Goal: Find specific page/section

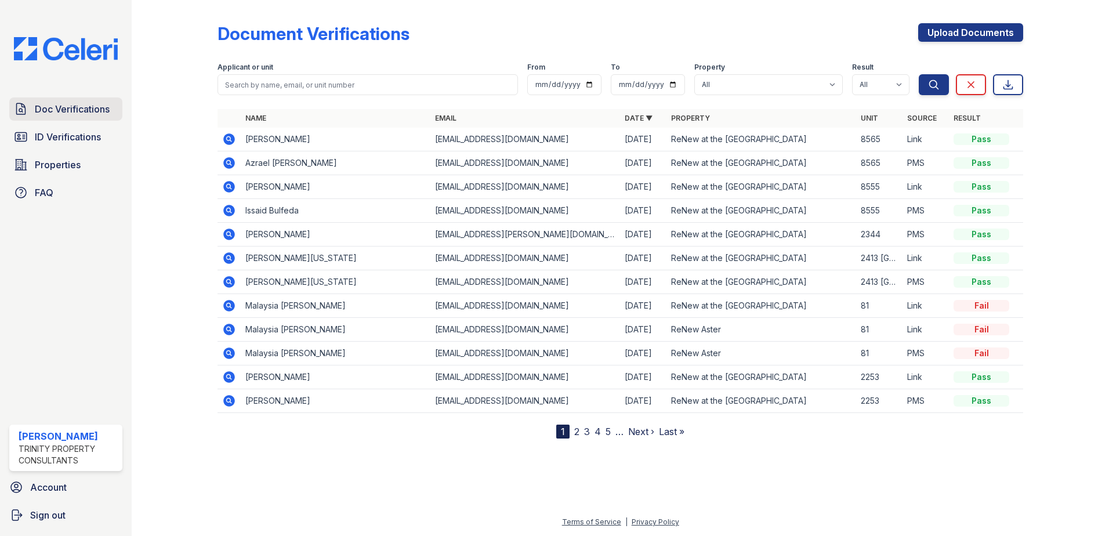
click at [86, 115] on span "Doc Verifications" at bounding box center [72, 109] width 75 height 14
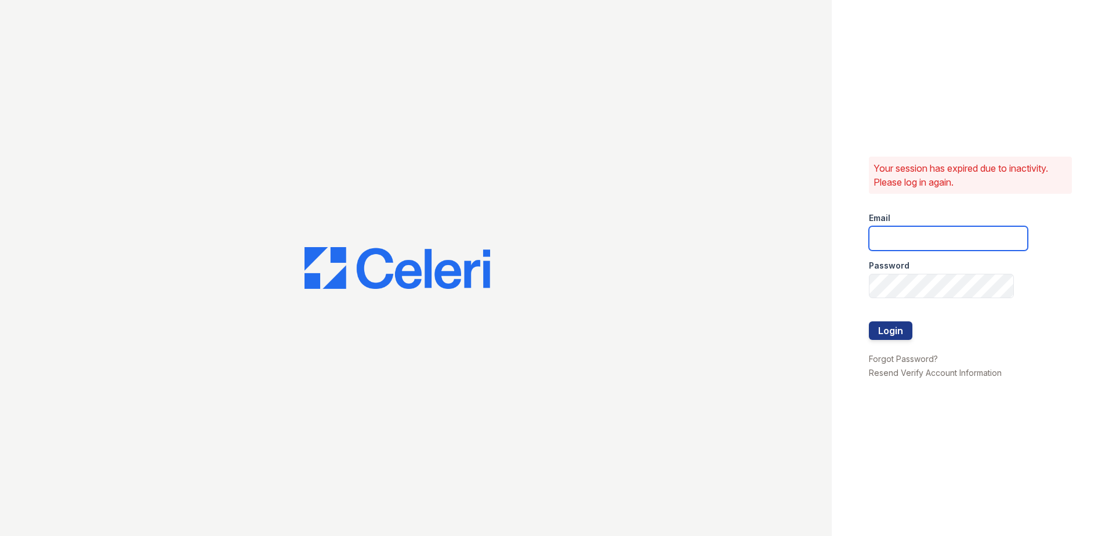
type input "[EMAIL_ADDRESS][DOMAIN_NAME]"
click at [909, 325] on button "Login" at bounding box center [889, 330] width 43 height 19
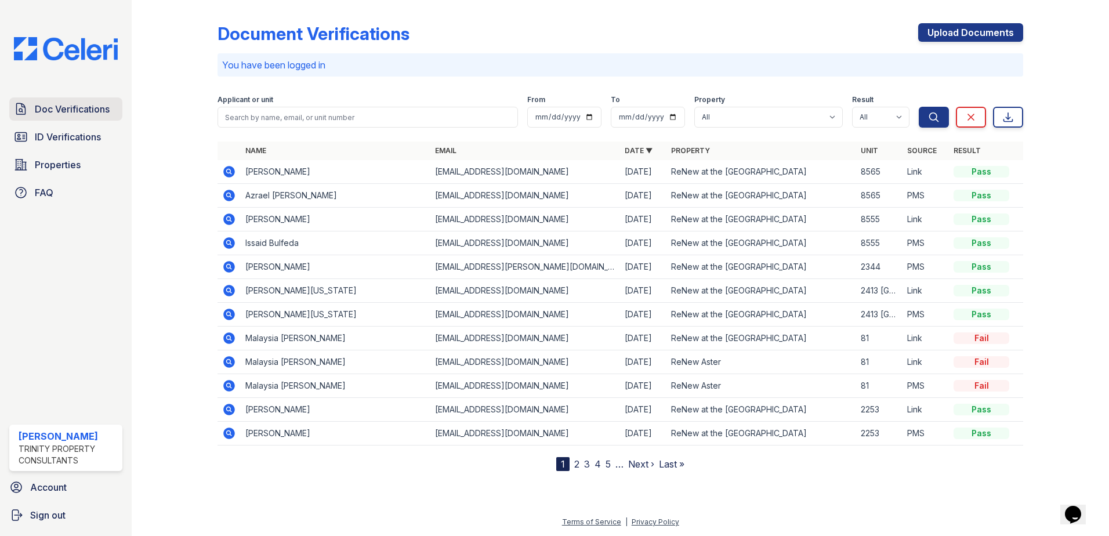
click at [34, 106] on link "Doc Verifications" at bounding box center [65, 108] width 113 height 23
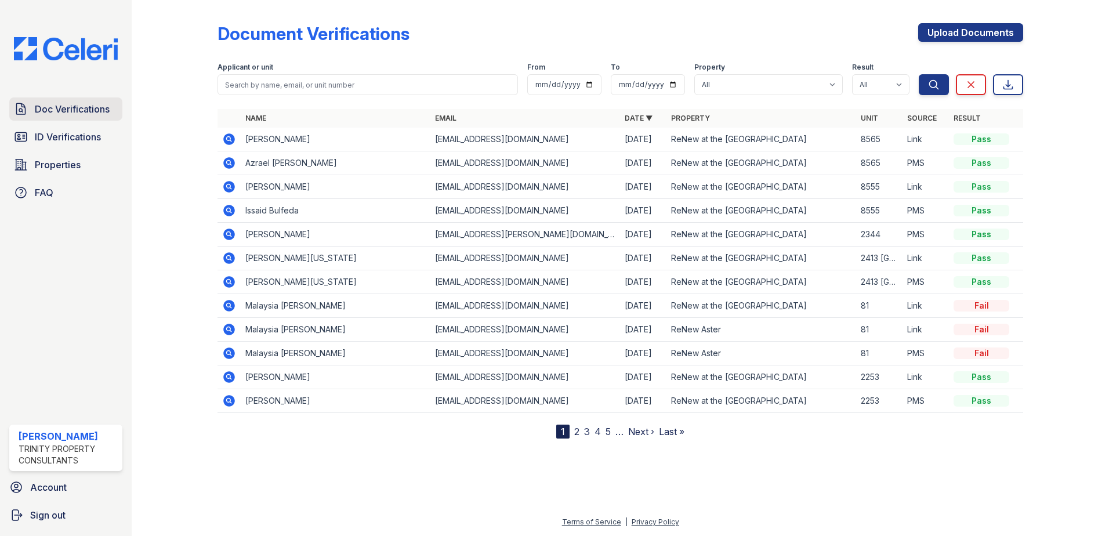
click at [95, 114] on span "Doc Verifications" at bounding box center [72, 109] width 75 height 14
click at [95, 139] on span "ID Verifications" at bounding box center [68, 137] width 66 height 14
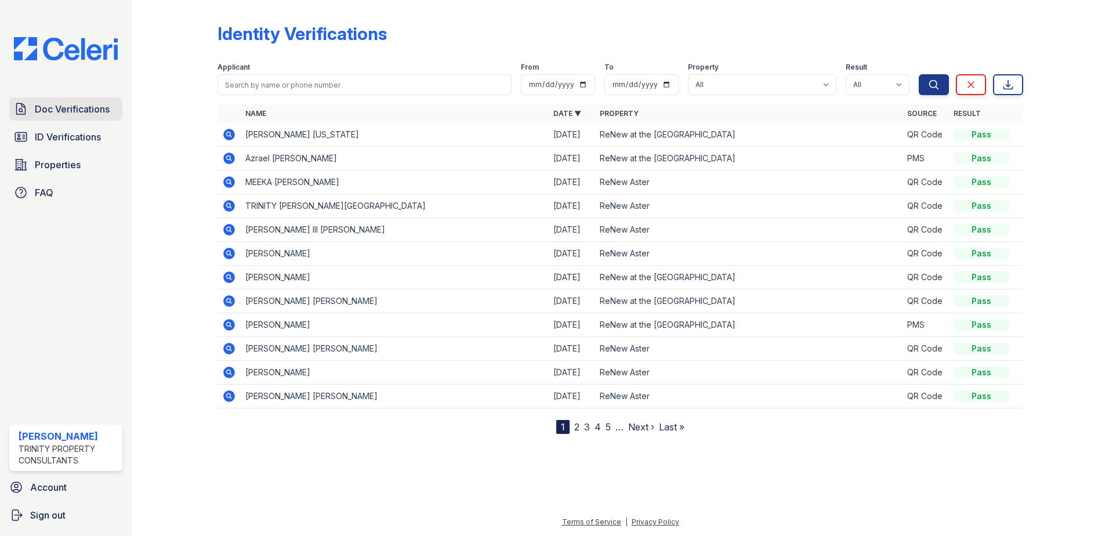
click at [79, 107] on span "Doc Verifications" at bounding box center [72, 109] width 75 height 14
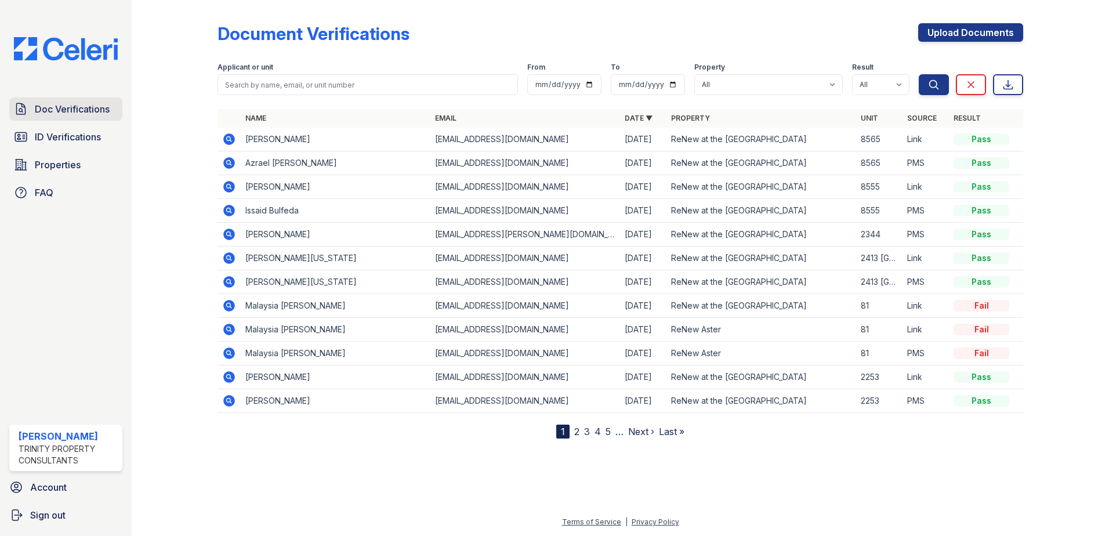
click at [74, 111] on span "Doc Verifications" at bounding box center [72, 109] width 75 height 14
click at [72, 140] on span "ID Verifications" at bounding box center [68, 137] width 66 height 14
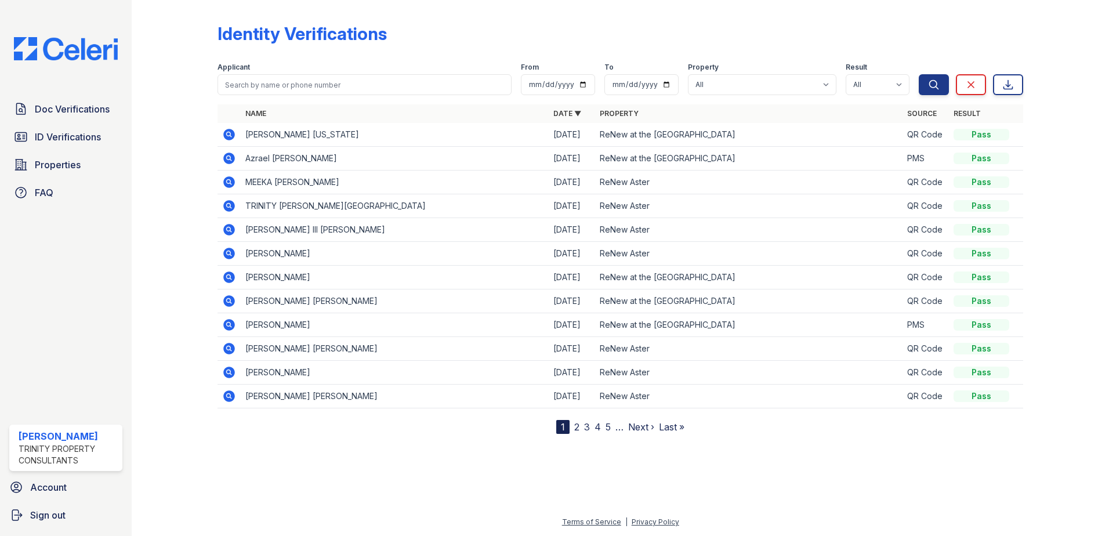
click at [248, 134] on td "LORRAINE MCGAHEE WASHINGTON" at bounding box center [395, 135] width 308 height 24
